Goal: Task Accomplishment & Management: Use online tool/utility

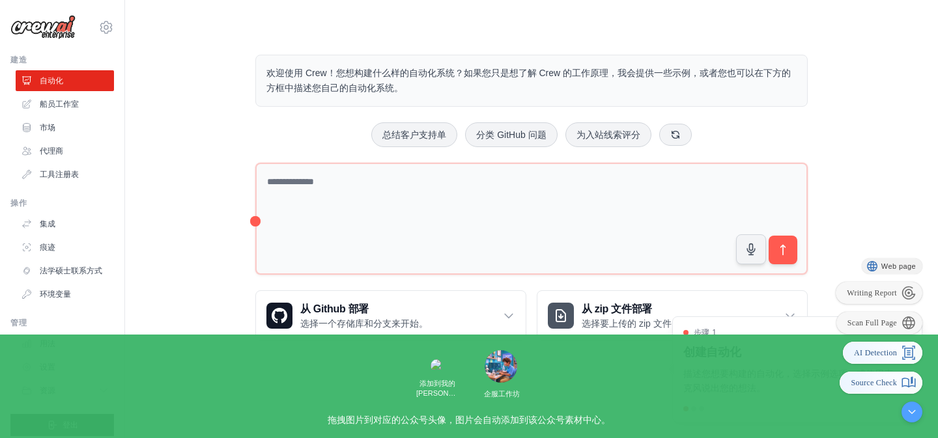
click at [911, 410] on div at bounding box center [911, 412] width 21 height 21
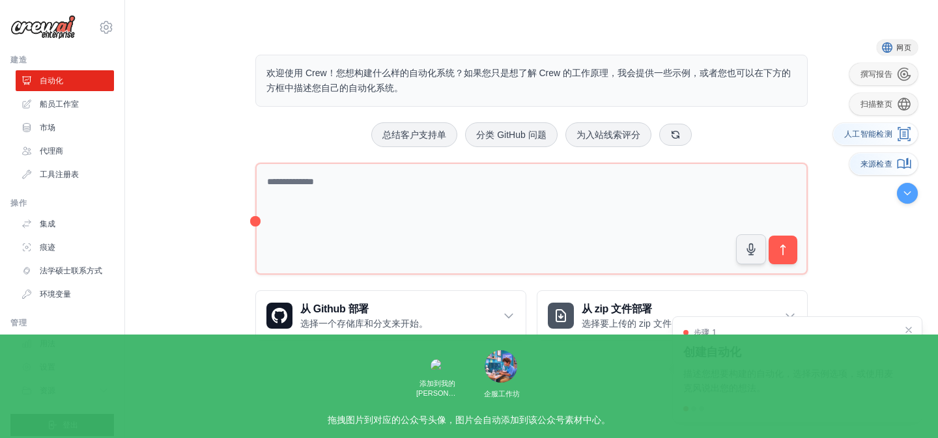
drag, startPoint x: 912, startPoint y: 412, endPoint x: 906, endPoint y: 190, distance: 222.1
click at [906, 191] on div at bounding box center [907, 193] width 21 height 21
click at [906, 190] on div at bounding box center [906, 191] width 21 height 21
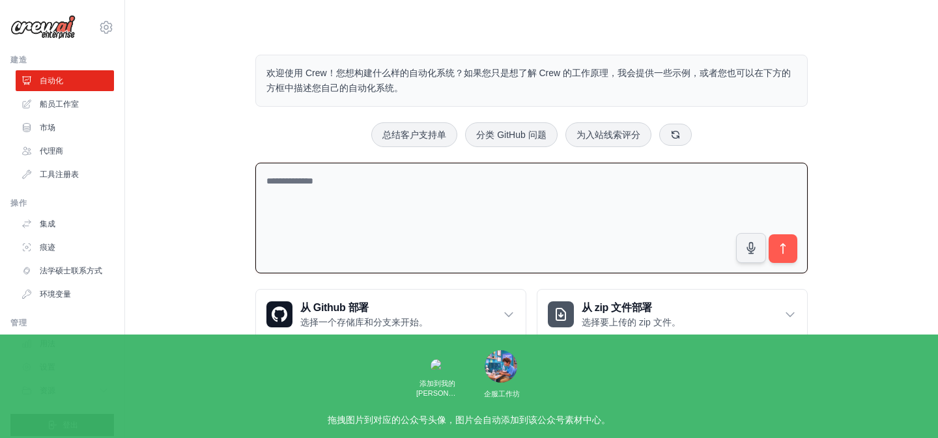
click at [336, 184] on textarea at bounding box center [531, 218] width 552 height 111
type textarea "**********"
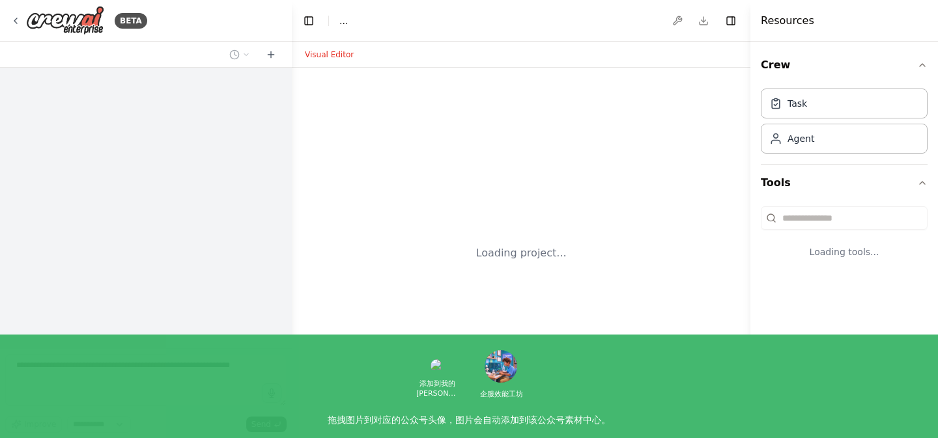
select select "****"
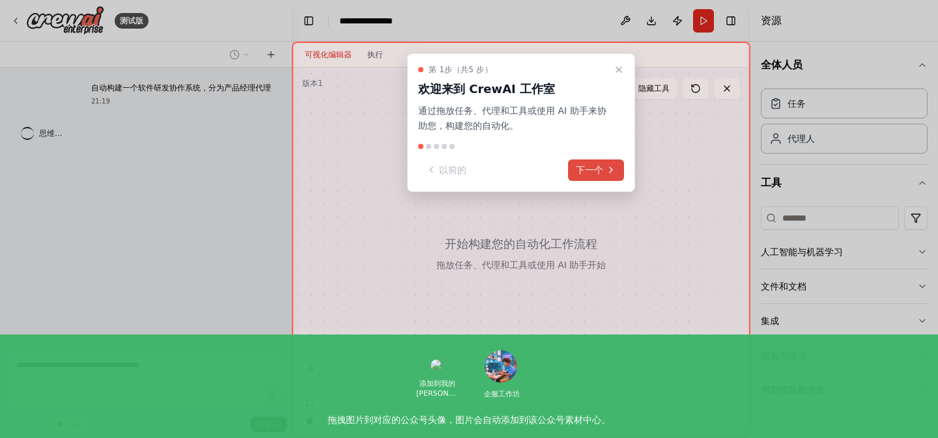
click at [585, 173] on font "下一个" at bounding box center [589, 170] width 27 height 10
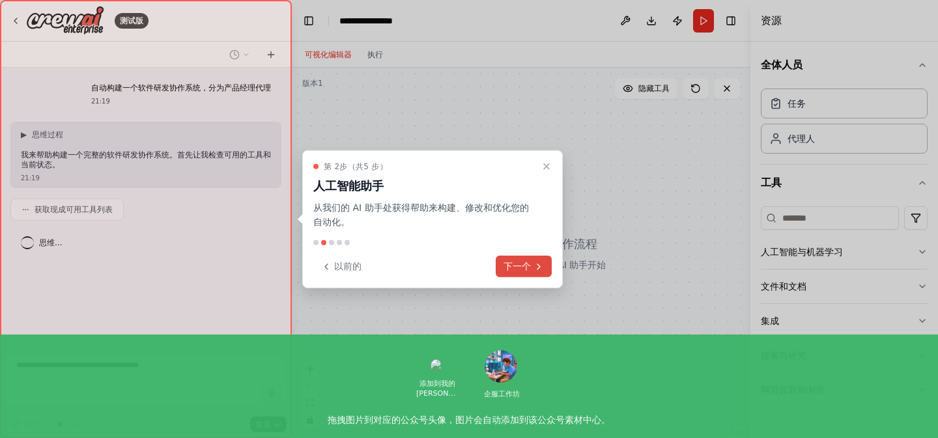
click at [514, 269] on font "下一个" at bounding box center [516, 266] width 27 height 10
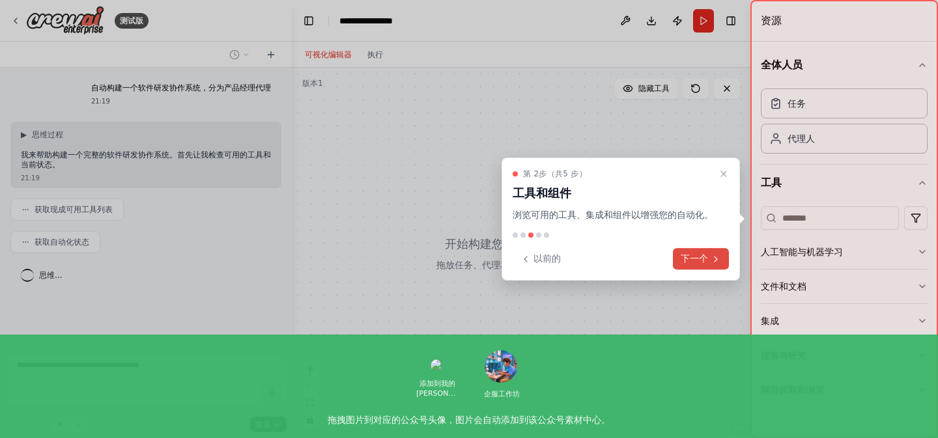
click at [709, 263] on button "下一个" at bounding box center [701, 258] width 56 height 21
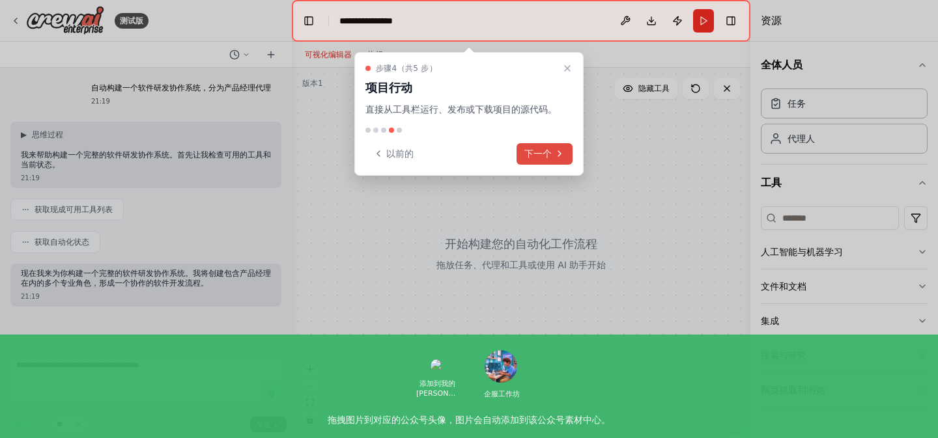
click at [548, 160] on font "下一个" at bounding box center [537, 154] width 27 height 14
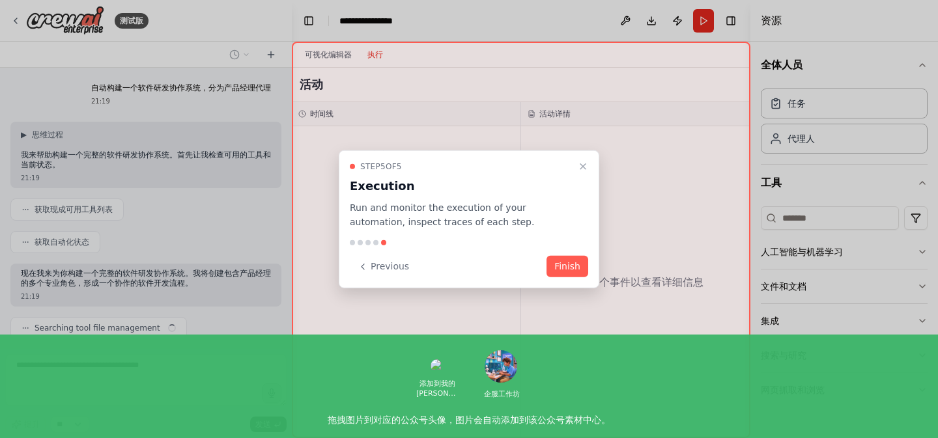
scroll to position [35, 0]
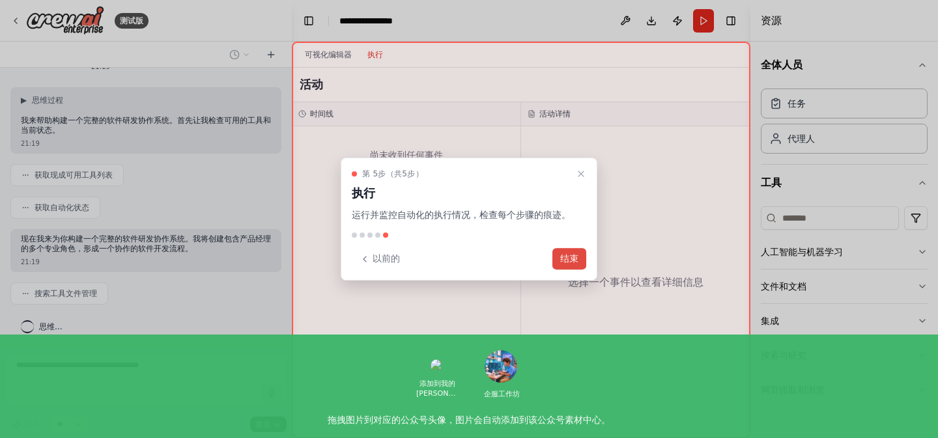
click at [574, 260] on font "结束" at bounding box center [569, 258] width 18 height 10
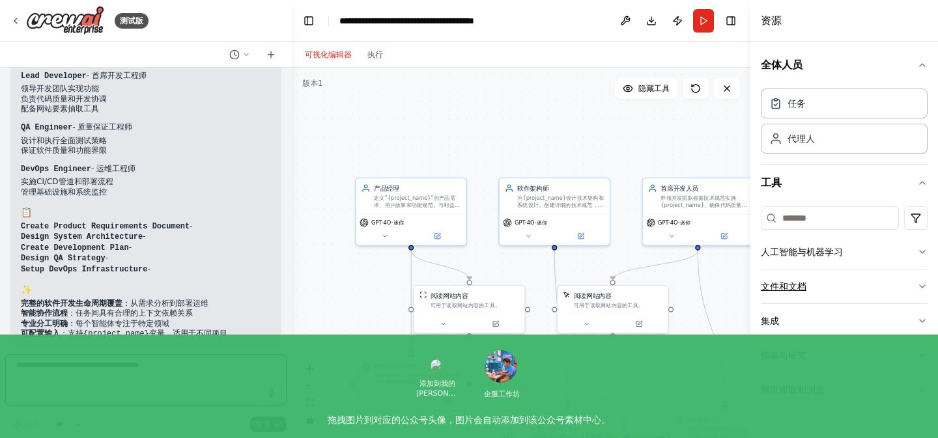
scroll to position [1158, 0]
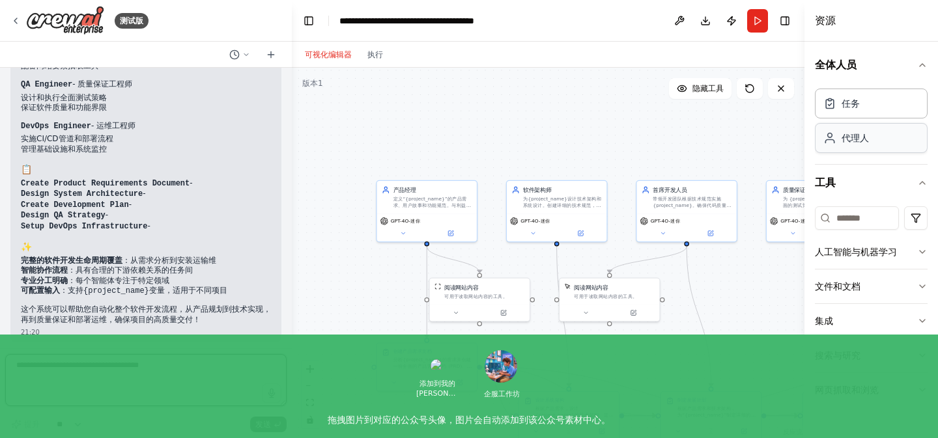
drag, startPoint x: 751, startPoint y: 143, endPoint x: 887, endPoint y: 142, distance: 136.1
click at [887, 142] on div "资源 全体人员 任务 代理人 工具 人工智能与机器学习 文件和文档 集成 搜索与研究 网页抓取和浏览" at bounding box center [870, 219] width 133 height 438
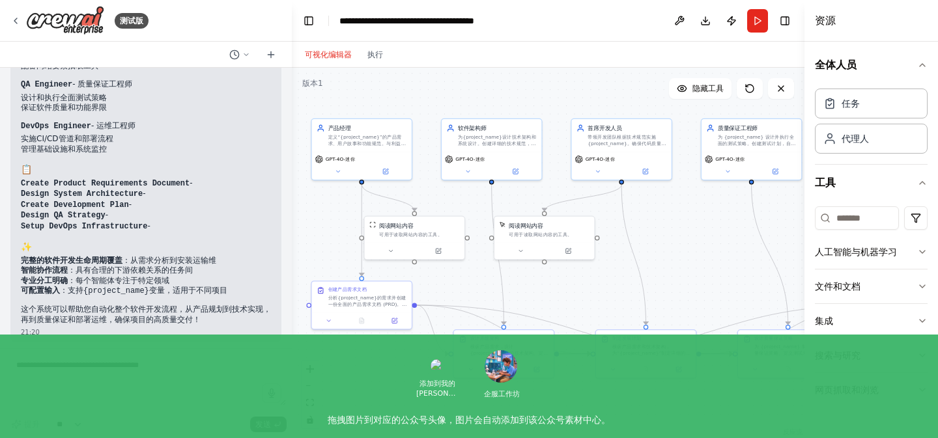
drag, startPoint x: 726, startPoint y: 287, endPoint x: 661, endPoint y: 225, distance: 89.8
click at [661, 225] on div ".deletable-edge-delete-btn { width: 20px; height: 20px; border: 0px solid #ffff…" at bounding box center [548, 253] width 512 height 370
click at [311, 399] on icon "适合视图" at bounding box center [310, 402] width 8 height 7
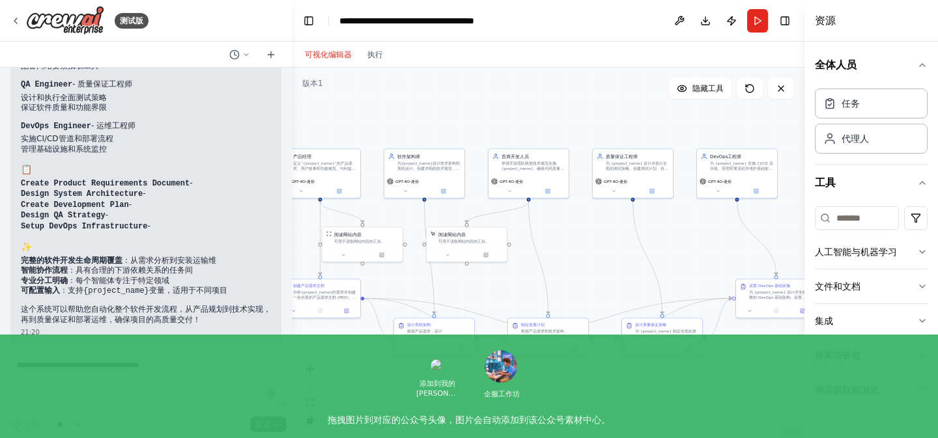
click at [311, 398] on button "适合视图" at bounding box center [309, 403] width 17 height 17
click at [309, 370] on icon "放大" at bounding box center [310, 369] width 8 height 8
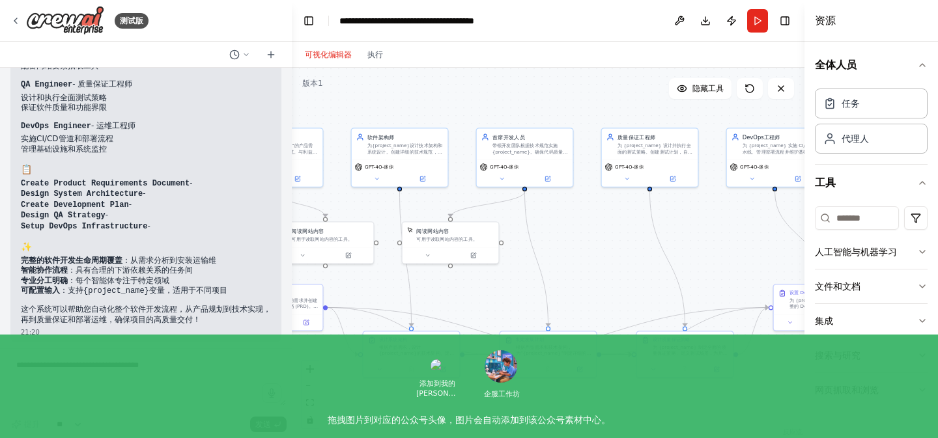
click at [309, 386] on icon "缩小" at bounding box center [310, 385] width 8 height 1
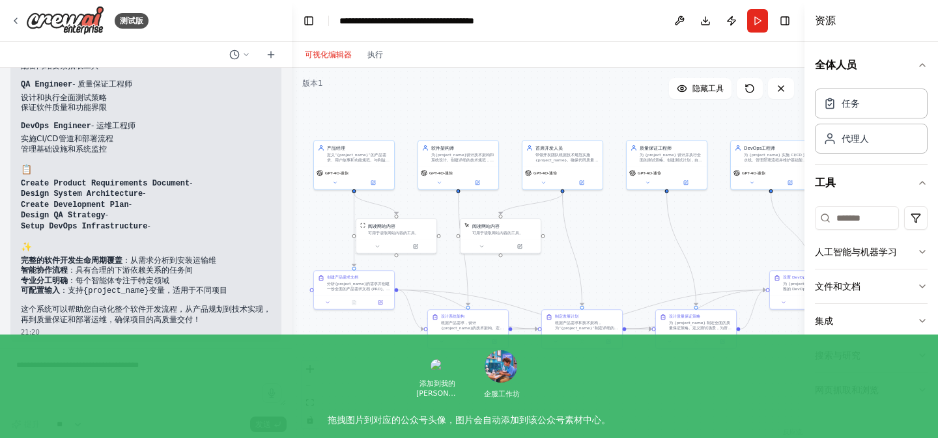
drag, startPoint x: 571, startPoint y: 262, endPoint x: 604, endPoint y: 252, distance: 34.6
click at [604, 253] on div ".deletable-edge-delete-btn { width: 20px; height: 20px; border: 0px solid #ffff…" at bounding box center [548, 253] width 512 height 370
click at [877, 109] on div "任务" at bounding box center [871, 103] width 113 height 30
drag, startPoint x: 805, startPoint y: 359, endPoint x: 837, endPoint y: 358, distance: 31.9
click at [837, 358] on div "资源 全体人员 任务 代理人 工具 人工智能与机器学习 文件和文档 集成 搜索与研究 网页抓取和浏览" at bounding box center [872, 219] width 132 height 438
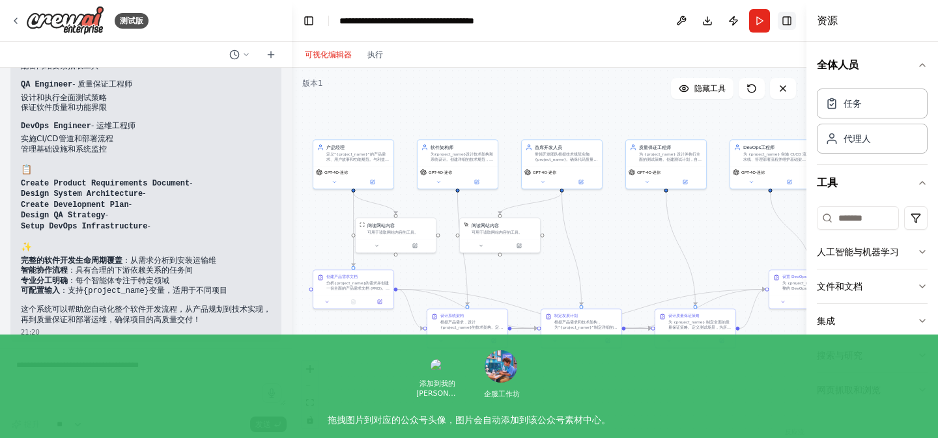
click at [786, 23] on button "切换右侧边栏" at bounding box center [786, 21] width 18 height 18
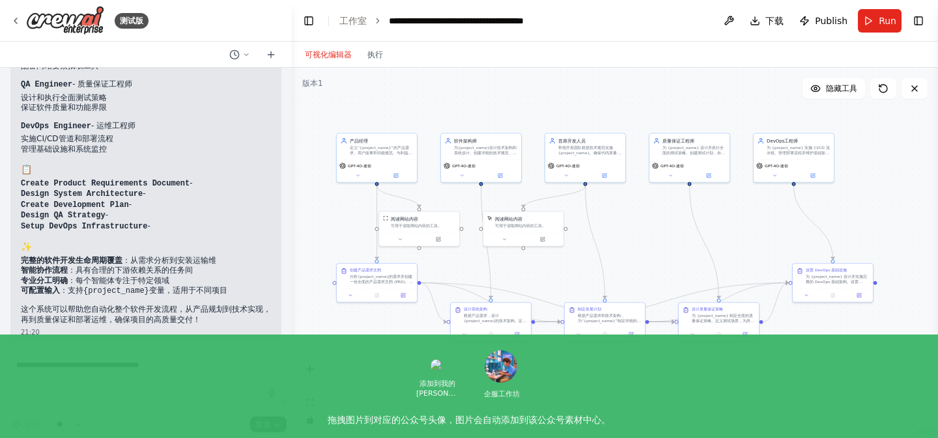
drag, startPoint x: 637, startPoint y: 240, endPoint x: 660, endPoint y: 232, distance: 24.5
click at [660, 232] on div ".deletable-edge-delete-btn { width: 20px; height: 20px; border: 0px solid #ffff…" at bounding box center [615, 253] width 646 height 370
click at [867, 21] on button "跑步" at bounding box center [879, 20] width 44 height 23
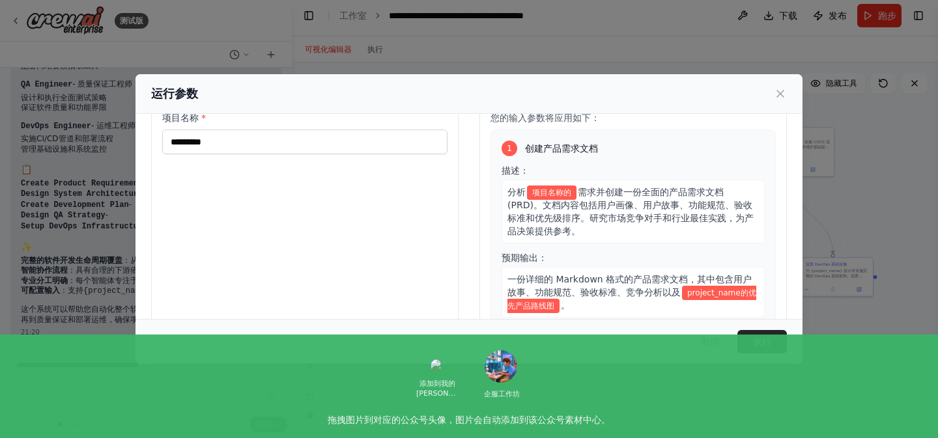
scroll to position [0, 0]
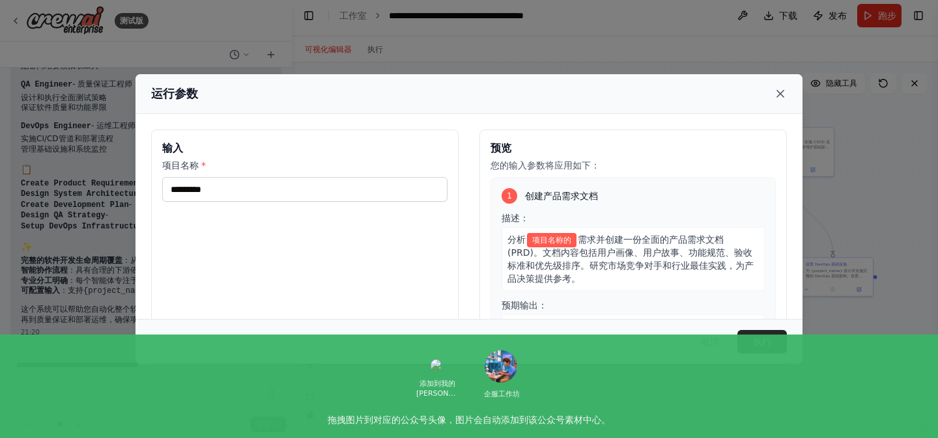
click at [778, 95] on icon at bounding box center [780, 94] width 7 height 7
